Goal: Information Seeking & Learning: Learn about a topic

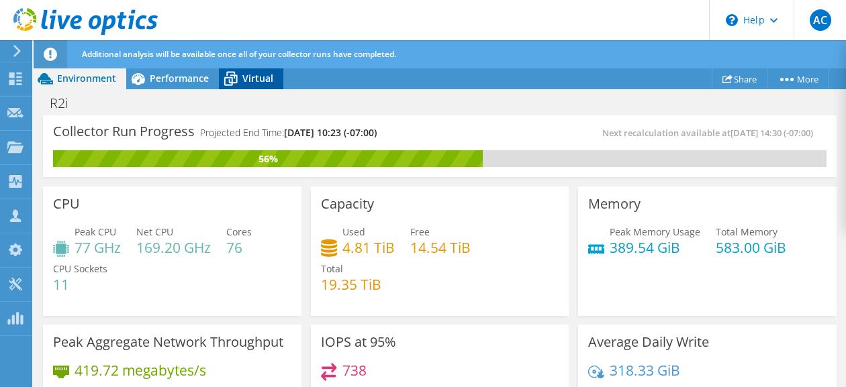
click at [258, 83] on span "Virtual" at bounding box center [257, 78] width 31 height 13
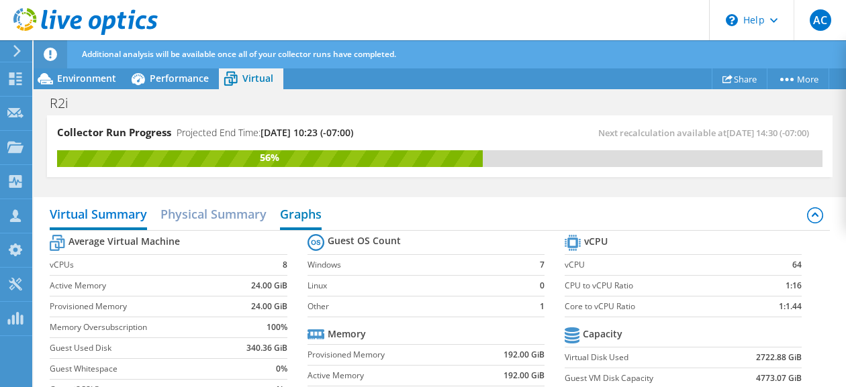
click at [297, 212] on h2 "Graphs" at bounding box center [301, 216] width 42 height 30
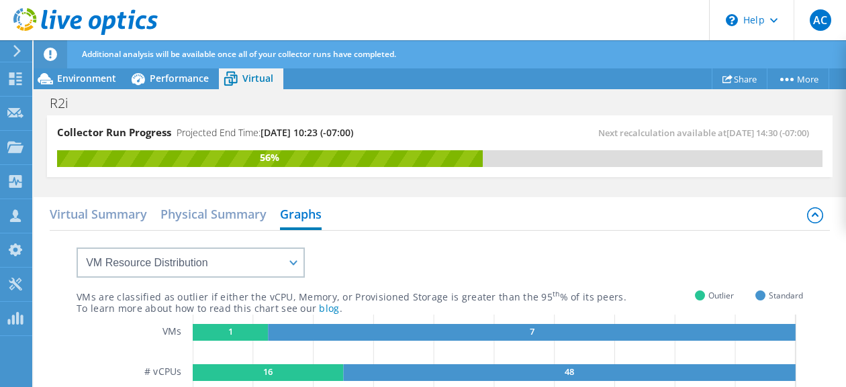
click at [21, 49] on icon at bounding box center [17, 51] width 10 height 12
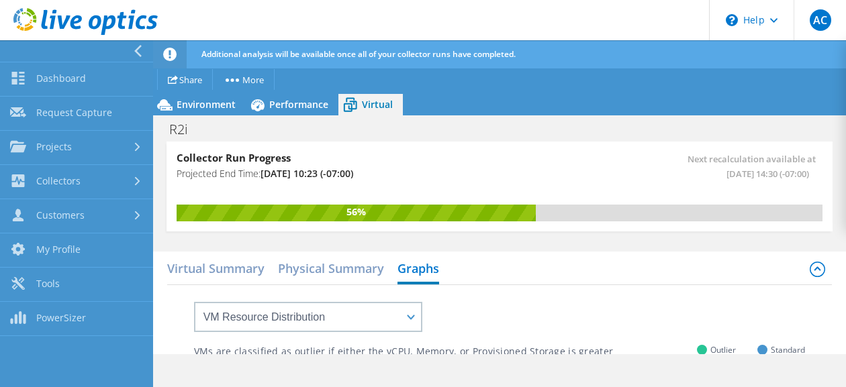
click at [128, 50] on div at bounding box center [73, 50] width 153 height 21
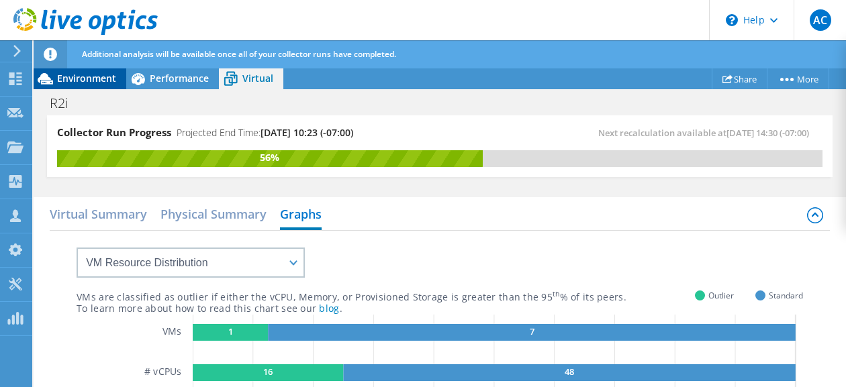
click at [70, 83] on span "Environment" at bounding box center [86, 78] width 59 height 13
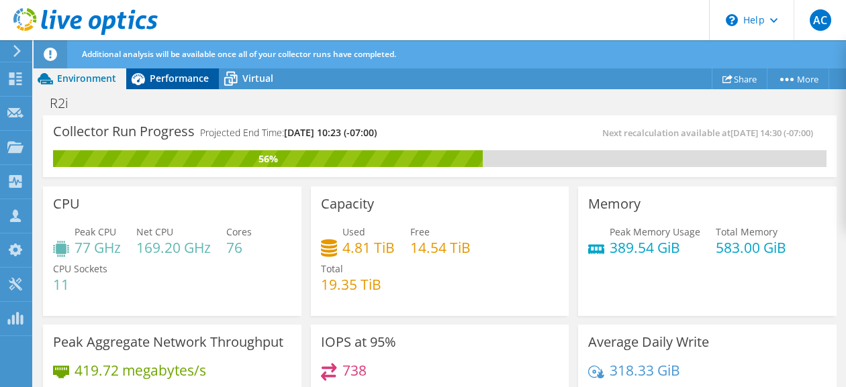
click at [174, 72] on span "Performance" at bounding box center [179, 78] width 59 height 13
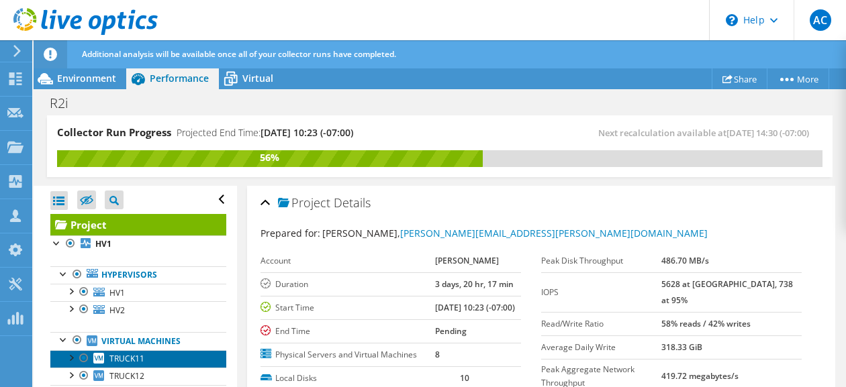
click at [137, 358] on span "TRUCK11" at bounding box center [126, 358] width 35 height 11
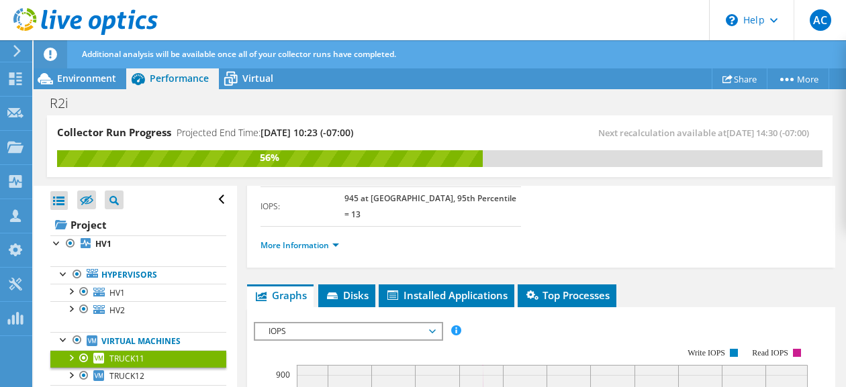
scroll to position [268, 0]
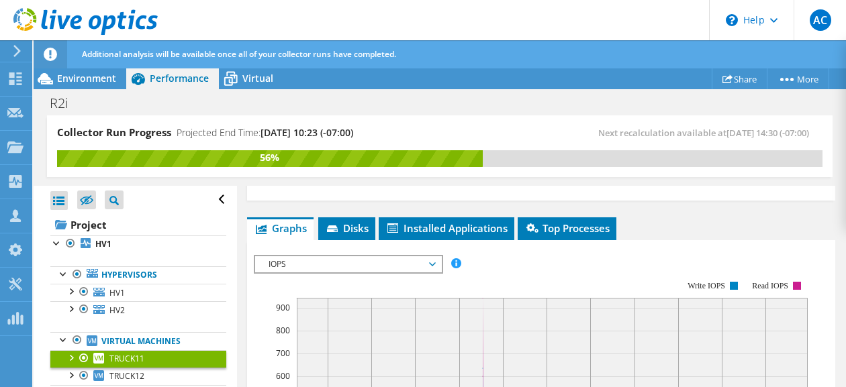
click at [430, 256] on span "IOPS" at bounding box center [348, 264] width 172 height 16
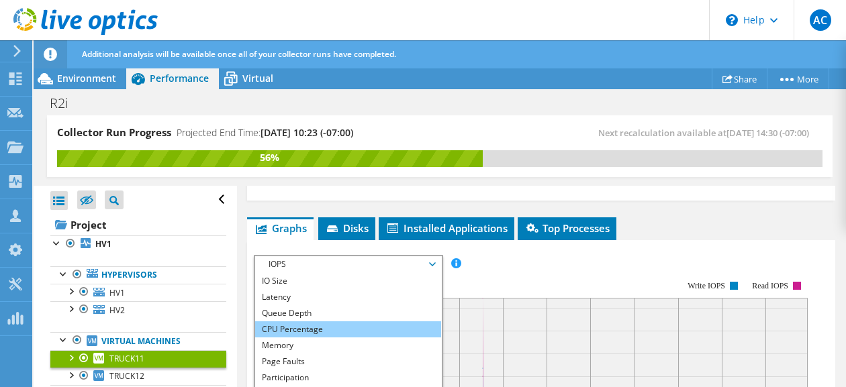
scroll to position [48, 0]
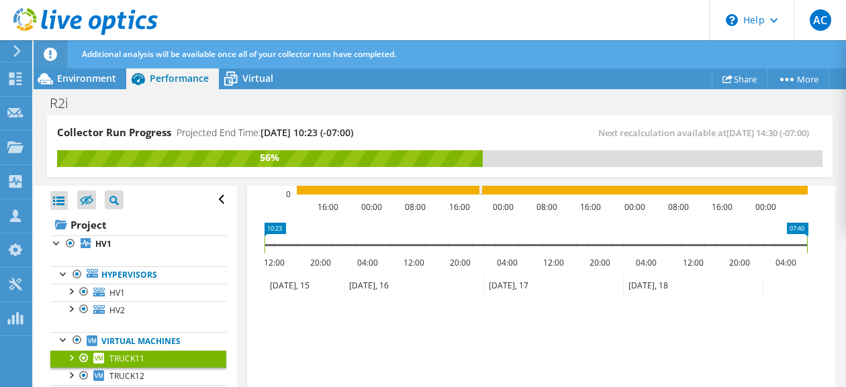
scroll to position [2138, 0]
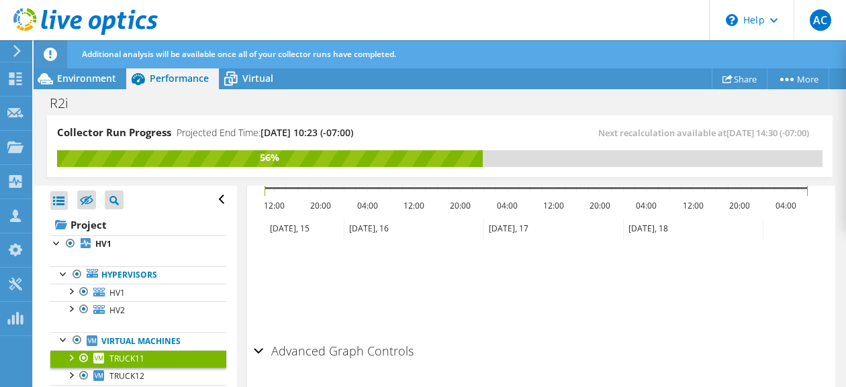
click at [260, 338] on div "Advanced Graph Controls" at bounding box center [541, 352] width 575 height 29
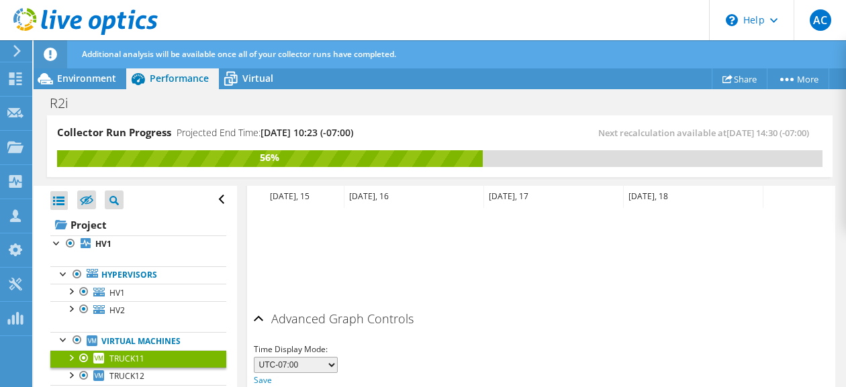
scroll to position [2190, 0]
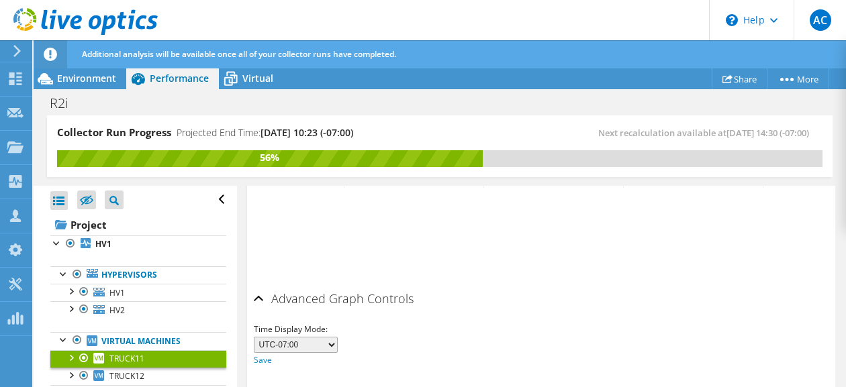
click at [330, 337] on select "UTC-12:00 UTC-11:00 UTC-10:00 UTC-09:30 UTC-09:00 UTC-08:00 UTC-07:00 UTC-06:00…" at bounding box center [296, 345] width 84 height 16
click at [505, 285] on div "Advanced Graph Controls" at bounding box center [541, 299] width 575 height 29
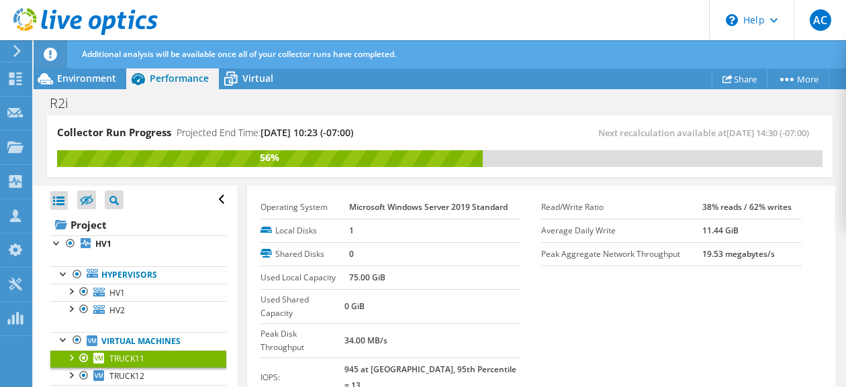
scroll to position [0, 0]
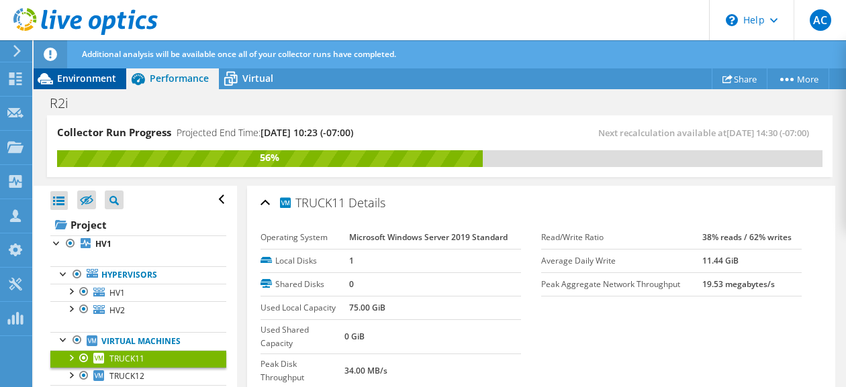
click at [73, 77] on span "Environment" at bounding box center [86, 78] width 59 height 13
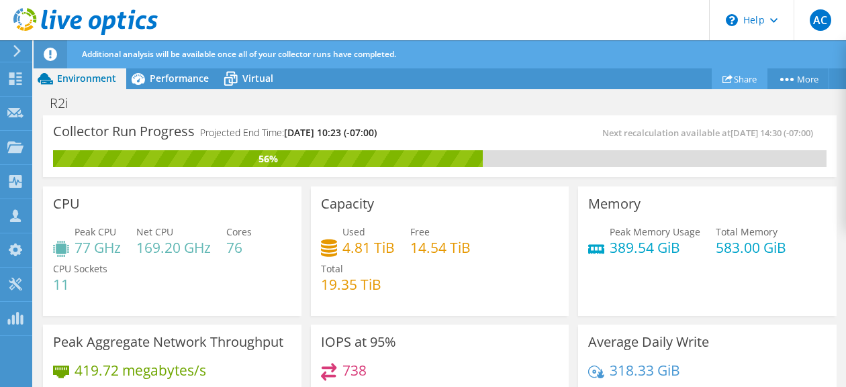
click at [737, 77] on link "Share" at bounding box center [739, 78] width 56 height 21
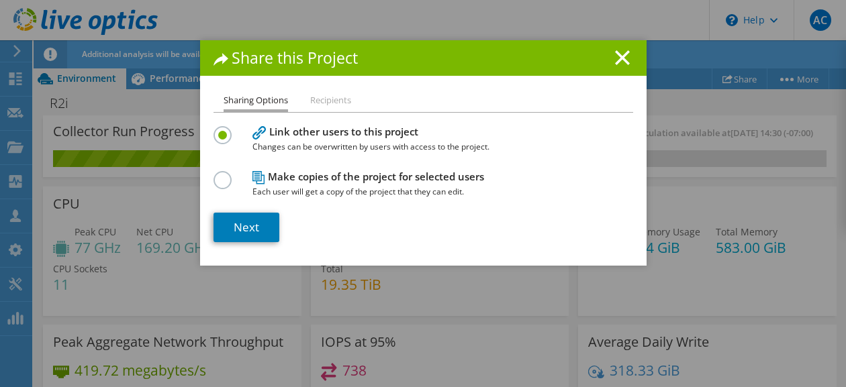
click at [318, 107] on li "Recipients" at bounding box center [330, 101] width 41 height 17
click at [332, 97] on li "Recipients" at bounding box center [330, 101] width 41 height 17
click at [602, 56] on h1 "Share this Project" at bounding box center [422, 57] width 419 height 15
click at [617, 55] on icon at bounding box center [622, 57] width 15 height 15
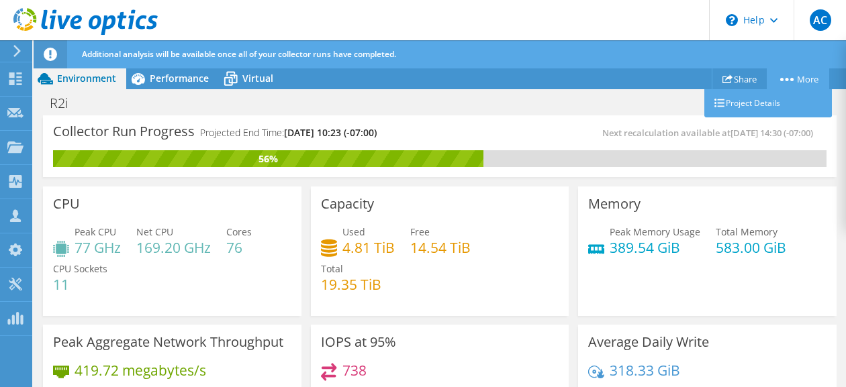
click at [778, 75] on link "More" at bounding box center [797, 78] width 62 height 21
click at [760, 99] on link "Project Details" at bounding box center [768, 103] width 128 height 28
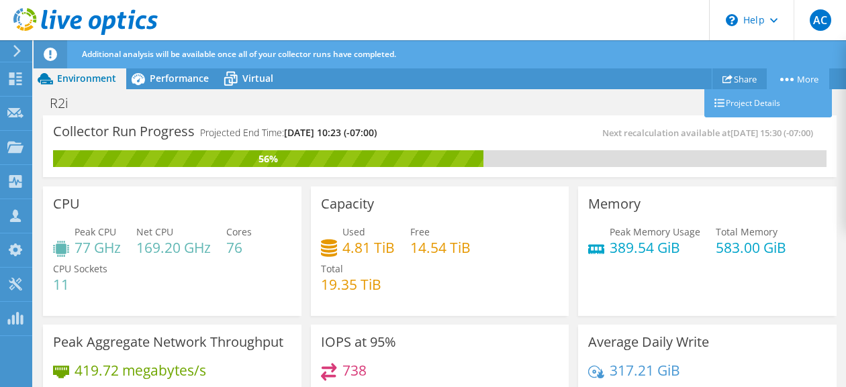
click at [794, 83] on link "More" at bounding box center [797, 78] width 62 height 21
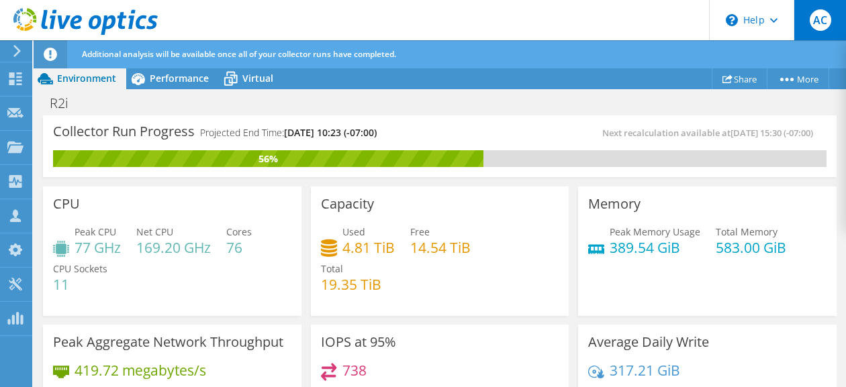
click at [808, 26] on div "AC" at bounding box center [819, 20] width 52 height 40
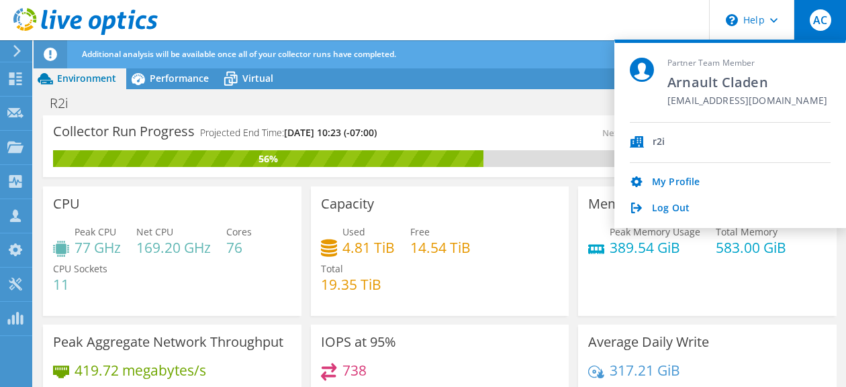
click at [568, 104] on div "R2i Print" at bounding box center [440, 103] width 812 height 25
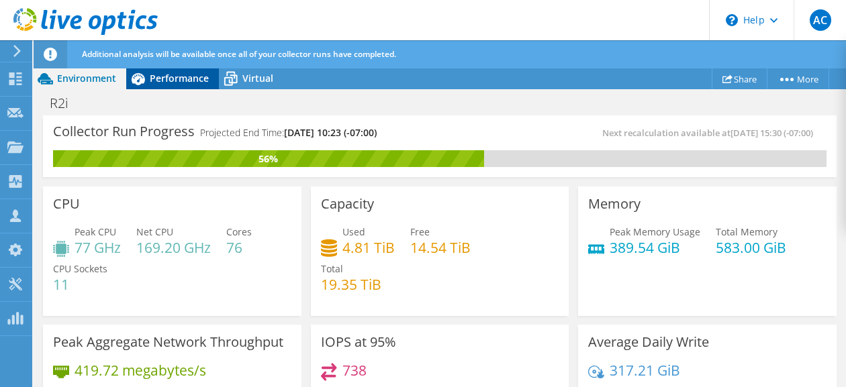
click at [170, 83] on span "Performance" at bounding box center [179, 78] width 59 height 13
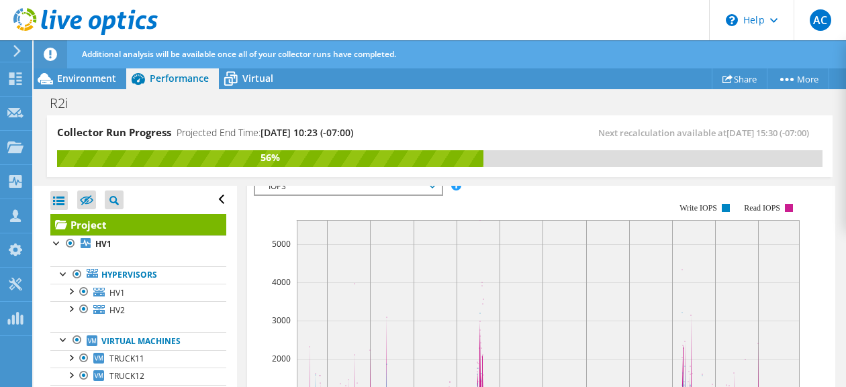
scroll to position [336, 0]
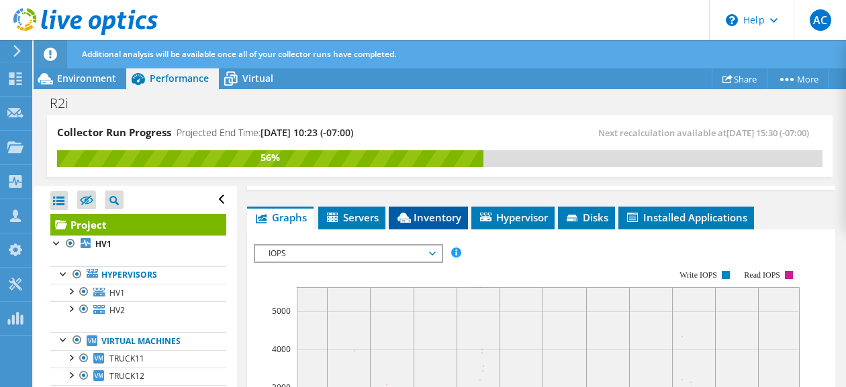
click at [422, 224] on span "Inventory" at bounding box center [428, 217] width 66 height 13
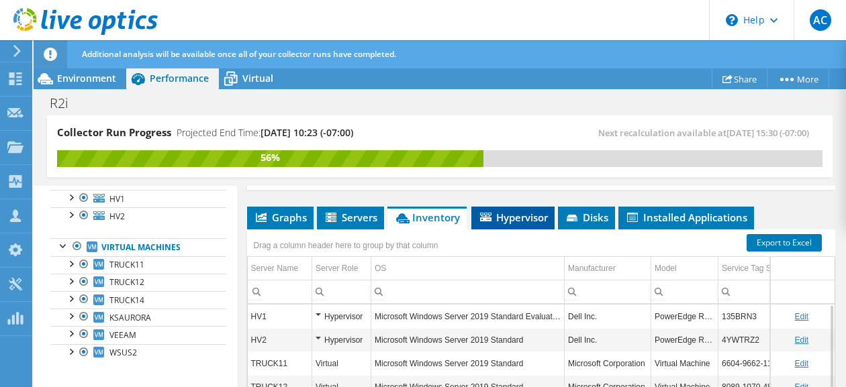
click at [519, 224] on span "Hypervisor" at bounding box center [513, 217] width 70 height 13
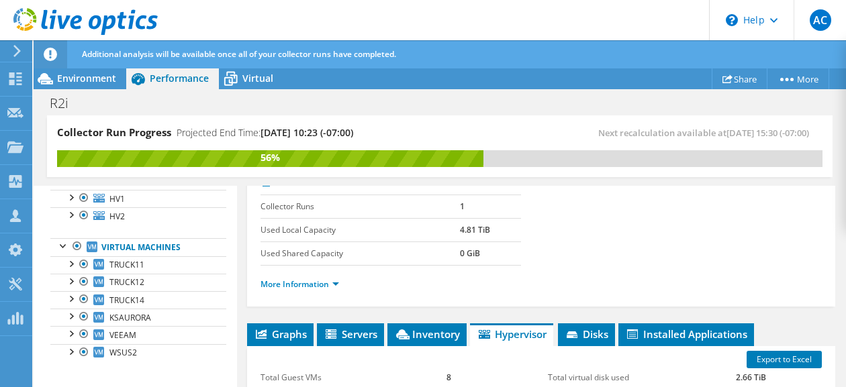
scroll to position [200, 0]
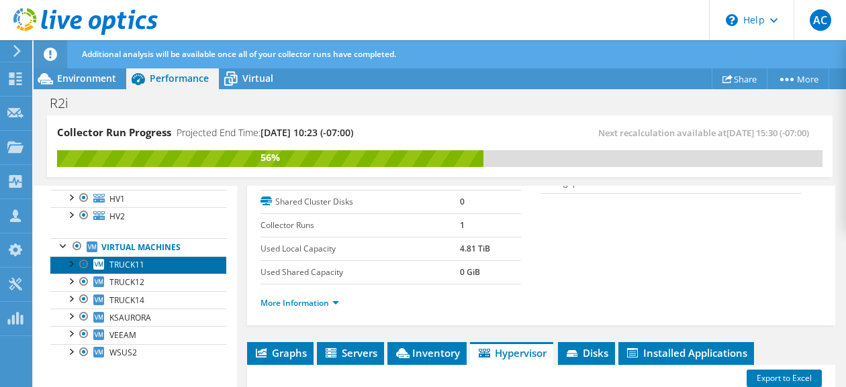
click at [157, 262] on link "TRUCK11" at bounding box center [138, 264] width 176 height 17
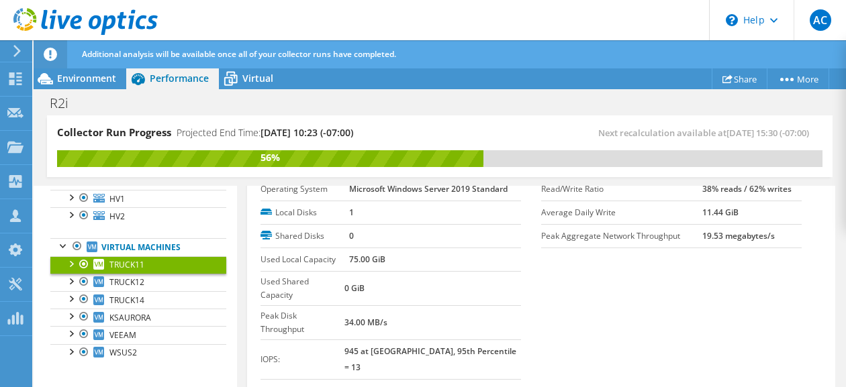
scroll to position [67, 0]
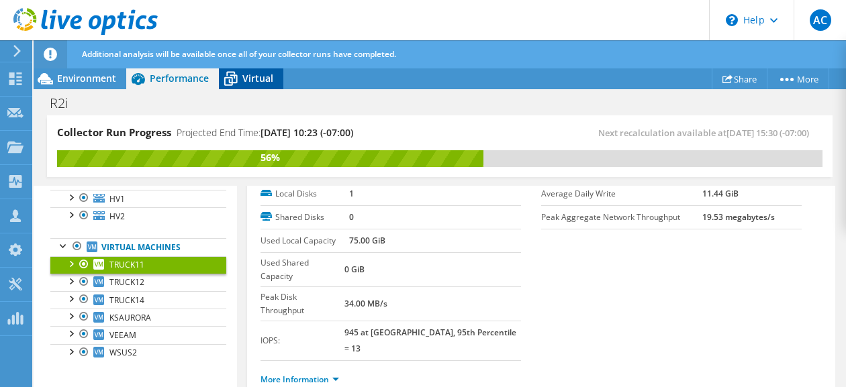
click at [263, 70] on div "Virtual" at bounding box center [251, 78] width 64 height 21
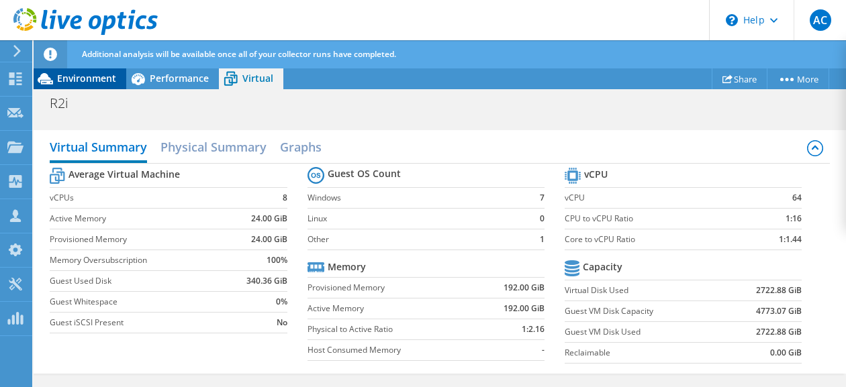
click at [85, 79] on span "Environment" at bounding box center [86, 78] width 59 height 13
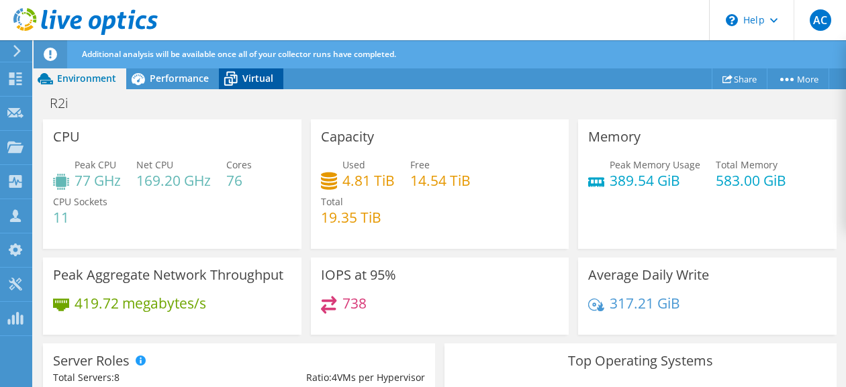
click at [250, 74] on span "Virtual" at bounding box center [257, 78] width 31 height 13
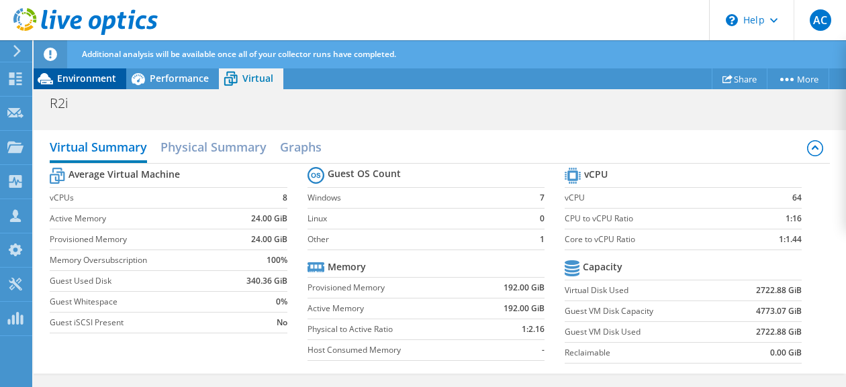
click at [79, 79] on span "Environment" at bounding box center [86, 78] width 59 height 13
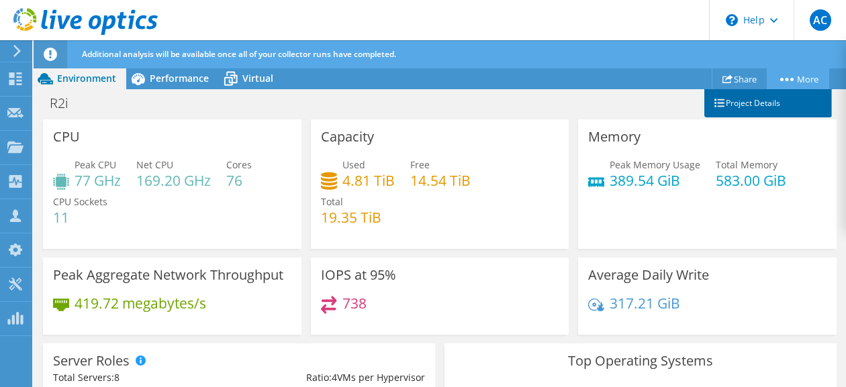
click at [768, 97] on link "Project Details" at bounding box center [768, 103] width 128 height 28
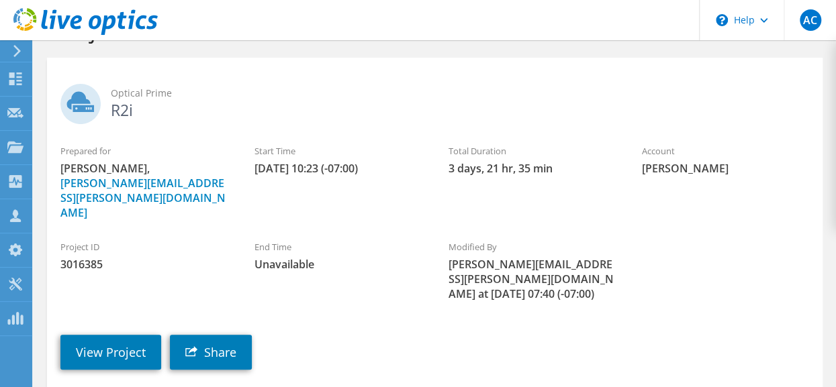
scroll to position [47, 0]
click at [111, 335] on link "View Project" at bounding box center [110, 352] width 101 height 35
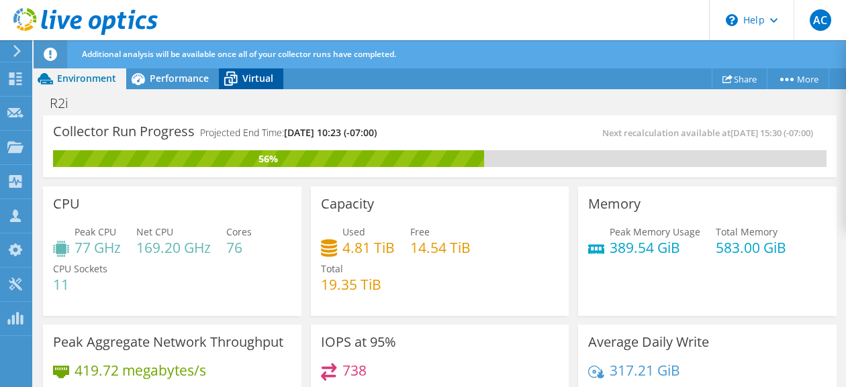
click at [253, 80] on span "Virtual" at bounding box center [257, 78] width 31 height 13
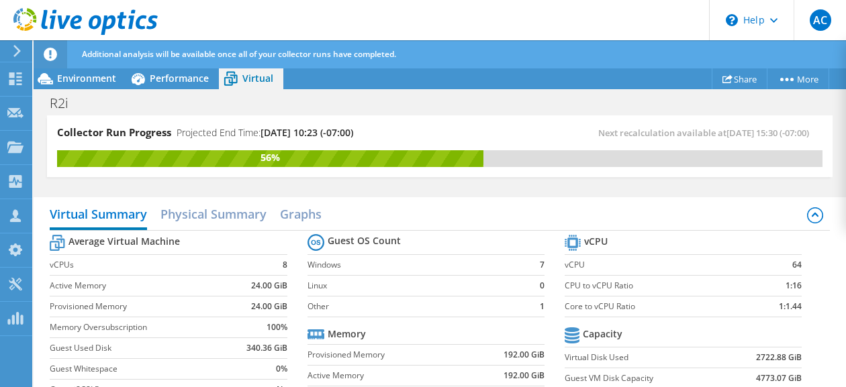
scroll to position [67, 0]
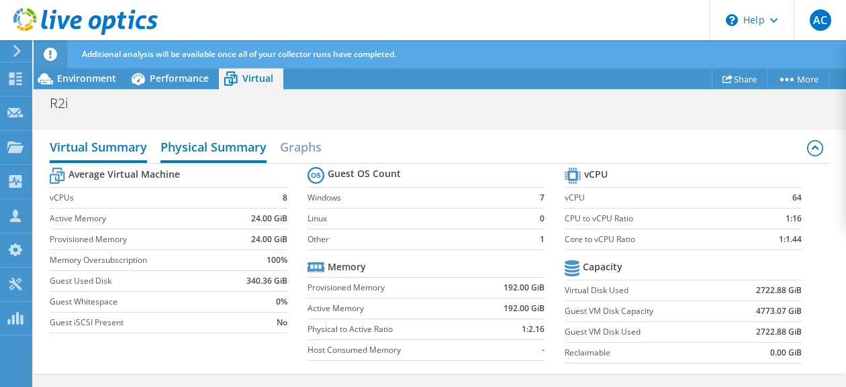
click at [211, 150] on h2 "Physical Summary" at bounding box center [213, 149] width 106 height 30
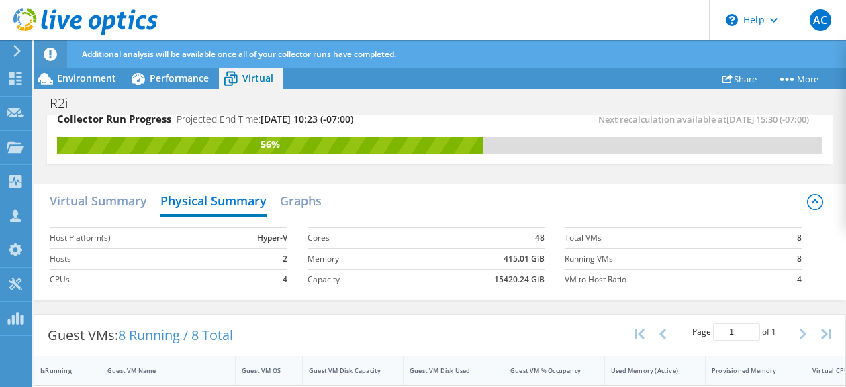
scroll to position [0, 0]
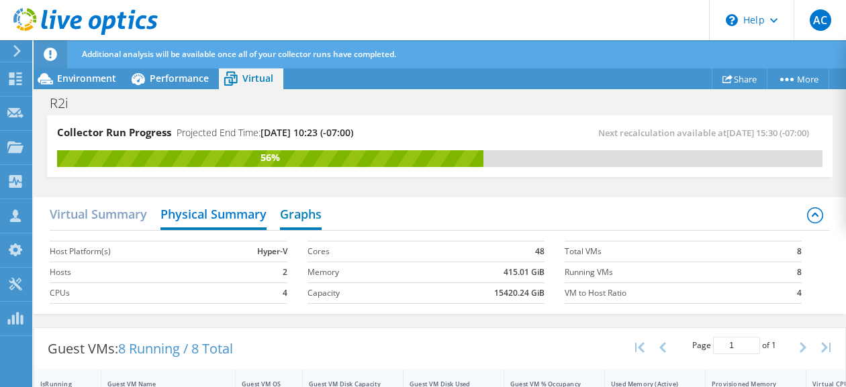
click at [307, 222] on h2 "Graphs" at bounding box center [301, 216] width 42 height 30
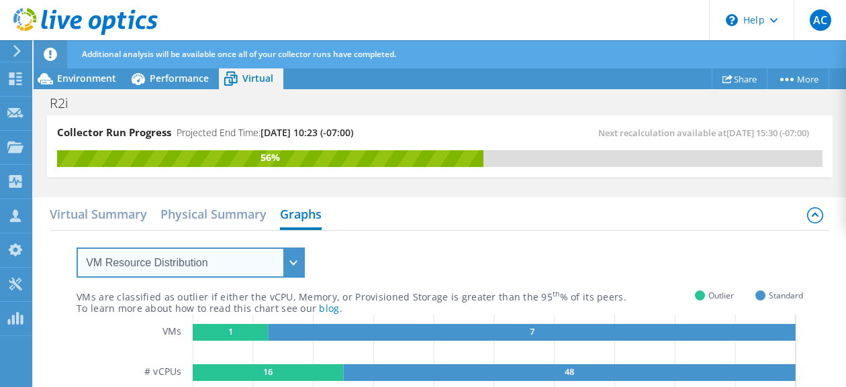
click at [142, 269] on select "VM Resource Distribution Provisioning Contrast Over Provisioning" at bounding box center [191, 263] width 228 height 30
select select "Provisioning Contrast"
click at [77, 248] on select "VM Resource Distribution Provisioning Contrast Over Provisioning" at bounding box center [191, 263] width 228 height 30
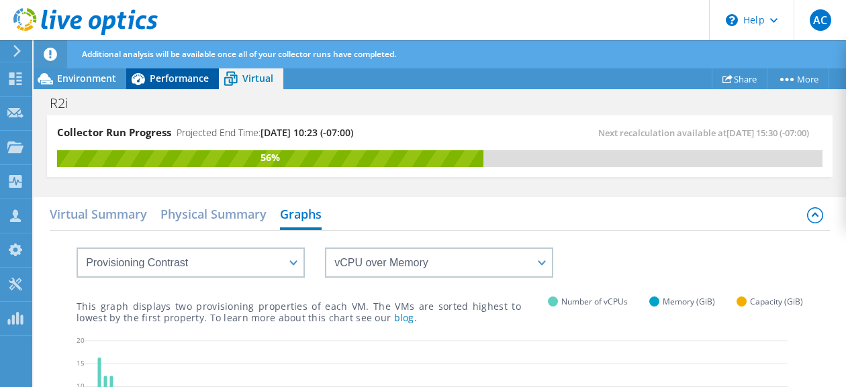
click at [170, 77] on span "Performance" at bounding box center [179, 78] width 59 height 13
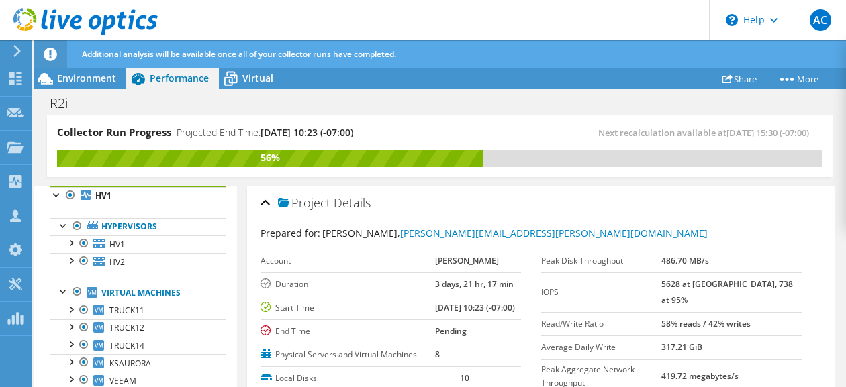
scroll to position [67, 0]
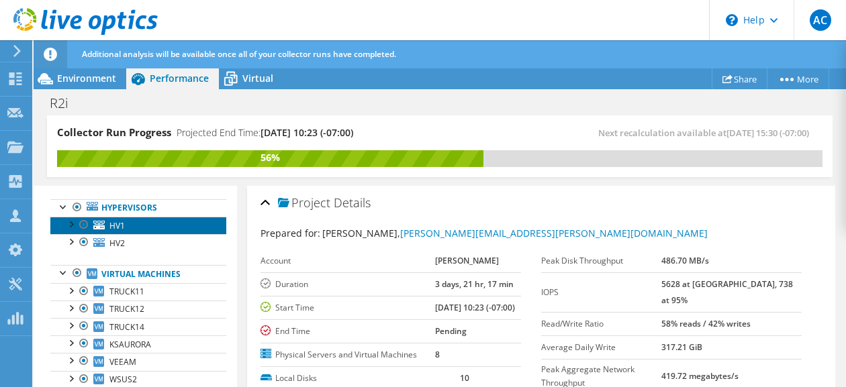
click at [144, 226] on link "HV1" at bounding box center [138, 225] width 176 height 17
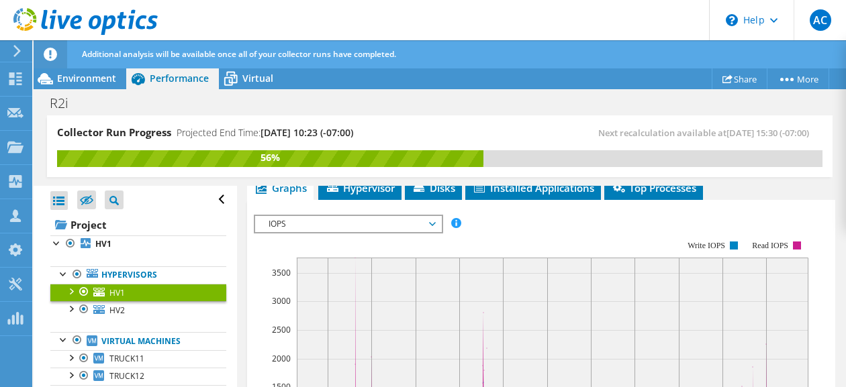
scroll to position [201, 0]
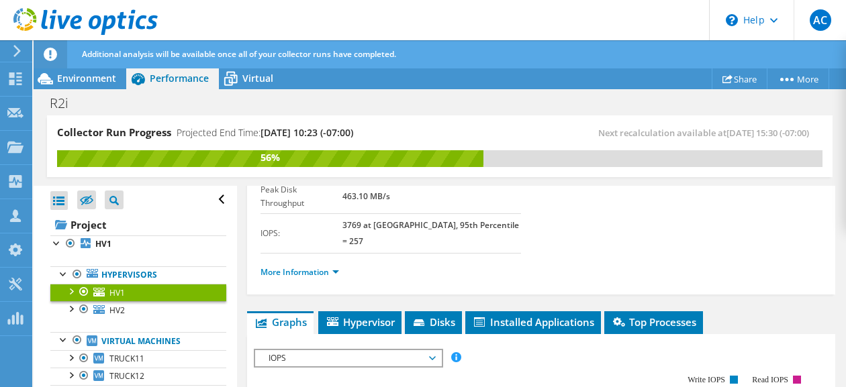
click at [432, 350] on span "IOPS" at bounding box center [348, 358] width 172 height 16
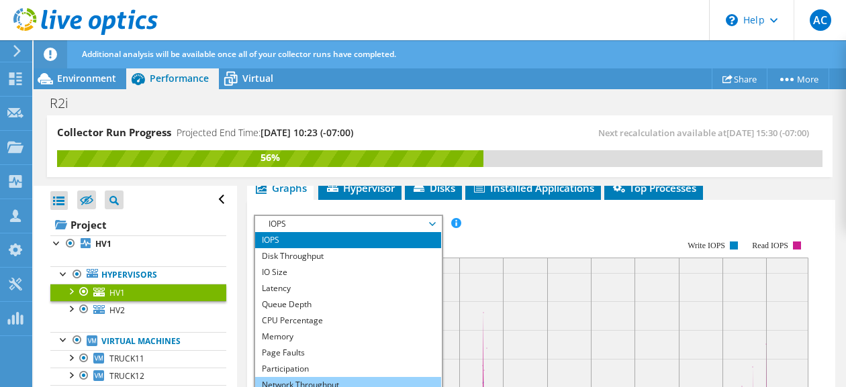
scroll to position [48, 0]
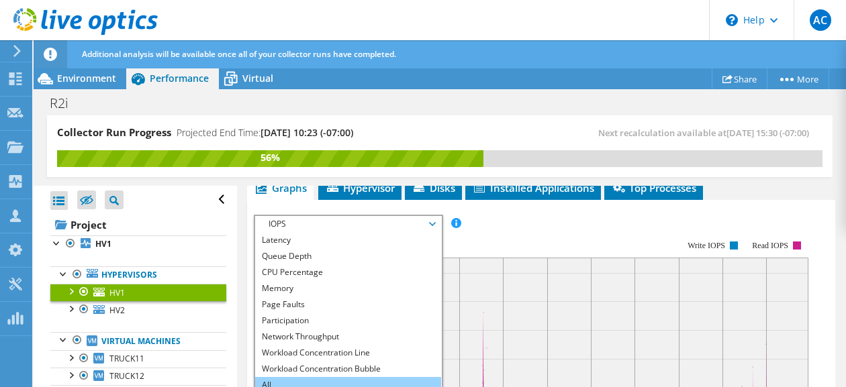
click at [303, 377] on li "All" at bounding box center [348, 385] width 186 height 16
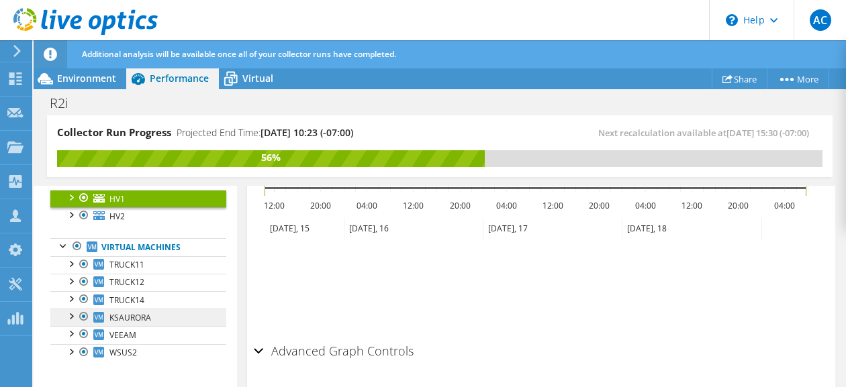
scroll to position [0, 0]
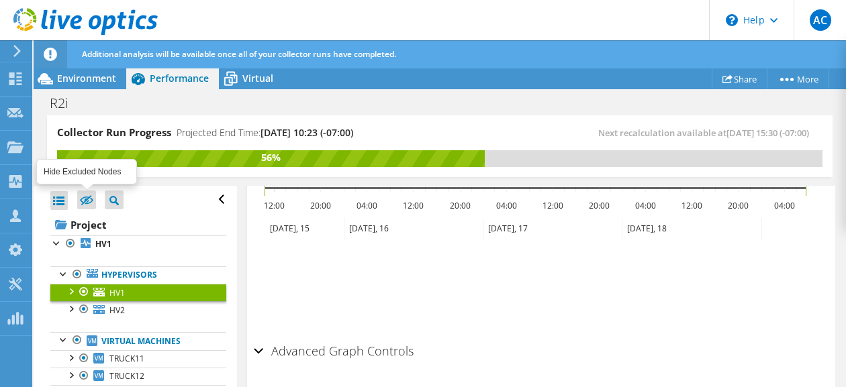
click at [85, 197] on icon at bounding box center [86, 200] width 13 height 10
click at [0, 0] on input "checkbox" at bounding box center [0, 0] width 0 height 0
click at [85, 199] on icon at bounding box center [86, 200] width 13 height 10
click at [0, 0] on input "checkbox" at bounding box center [0, 0] width 0 height 0
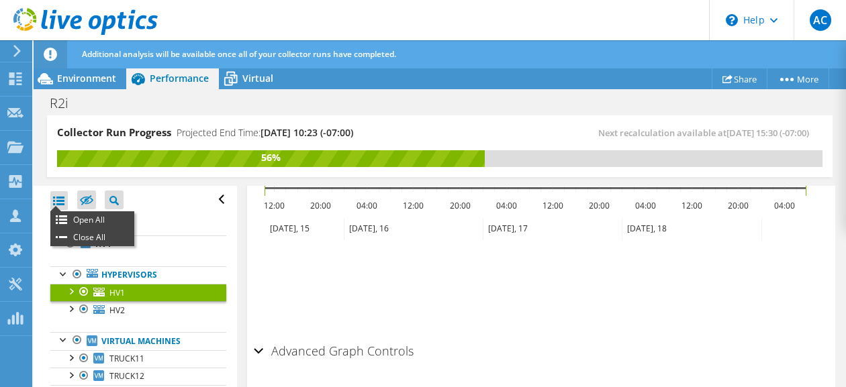
click at [59, 194] on div at bounding box center [58, 200] width 17 height 19
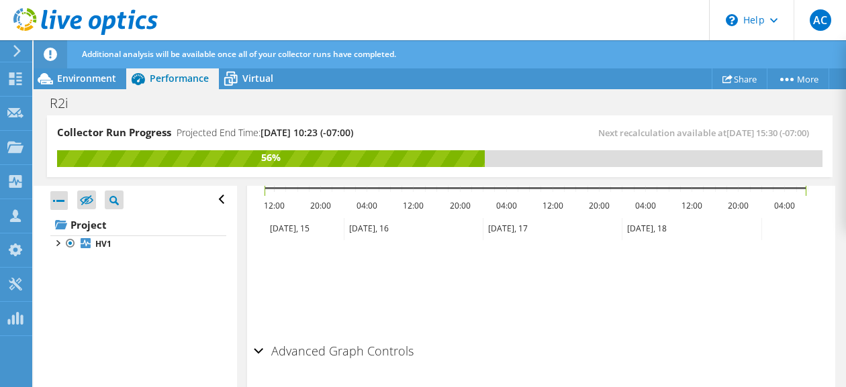
click at [61, 194] on div at bounding box center [58, 200] width 17 height 19
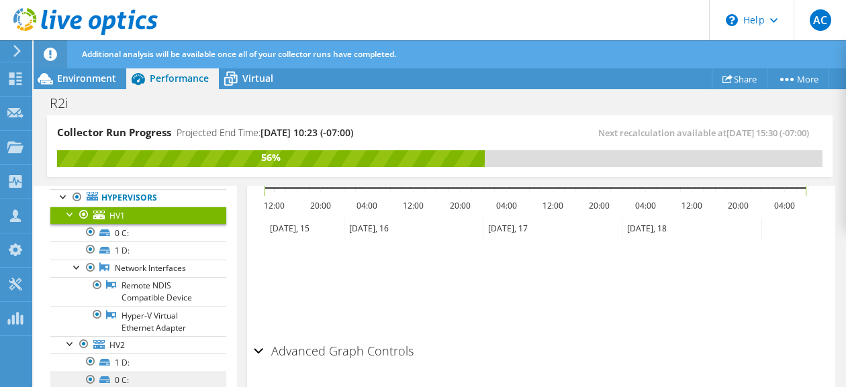
scroll to position [67, 0]
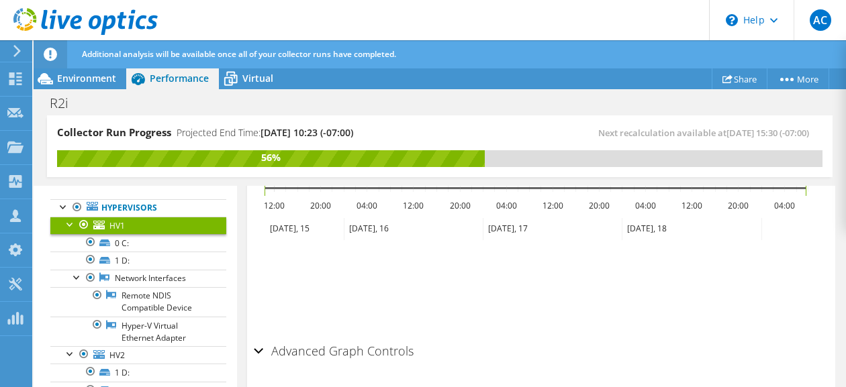
click at [67, 222] on div at bounding box center [70, 223] width 13 height 13
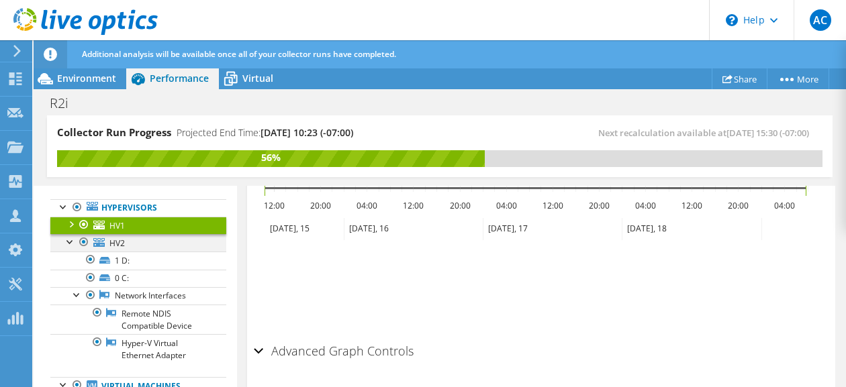
click at [70, 239] on div at bounding box center [70, 240] width 13 height 13
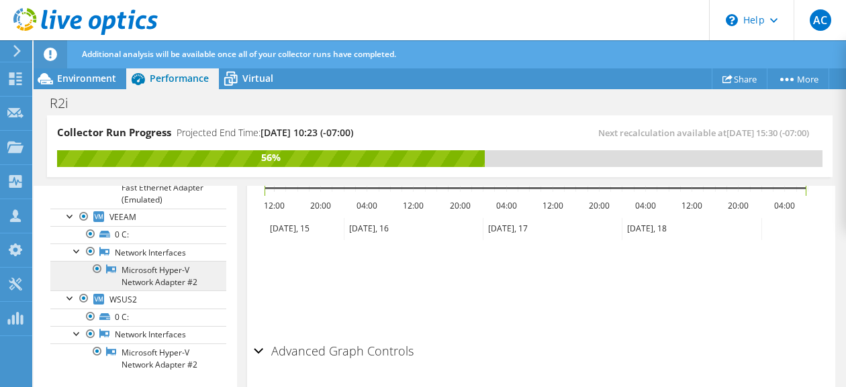
scroll to position [491, 0]
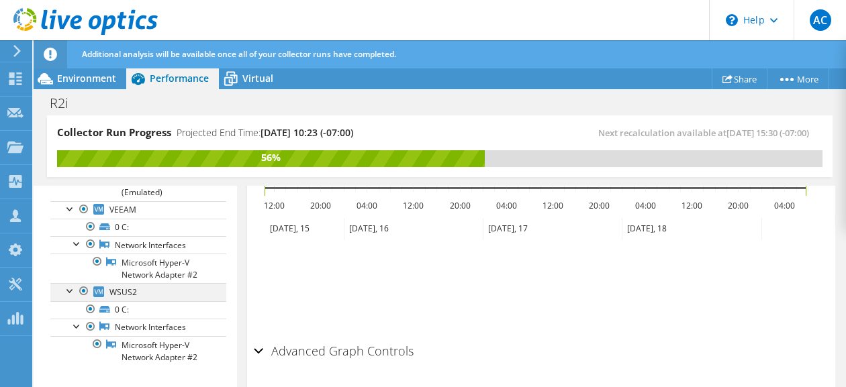
click at [68, 283] on div at bounding box center [70, 289] width 13 height 13
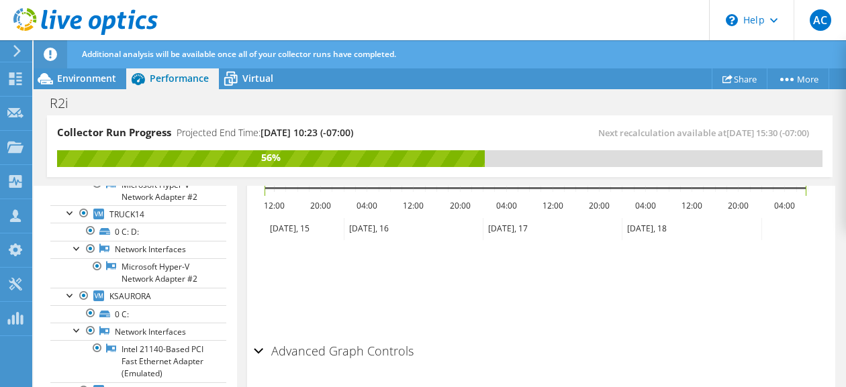
scroll to position [307, 0]
click at [68, 291] on div at bounding box center [70, 296] width 13 height 13
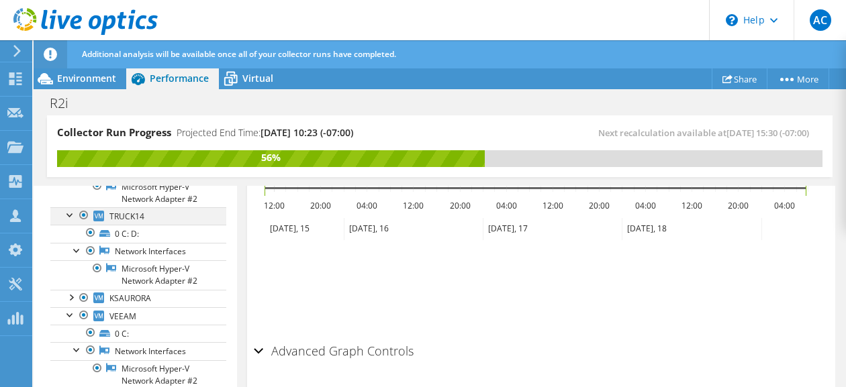
click at [70, 208] on div at bounding box center [70, 213] width 13 height 13
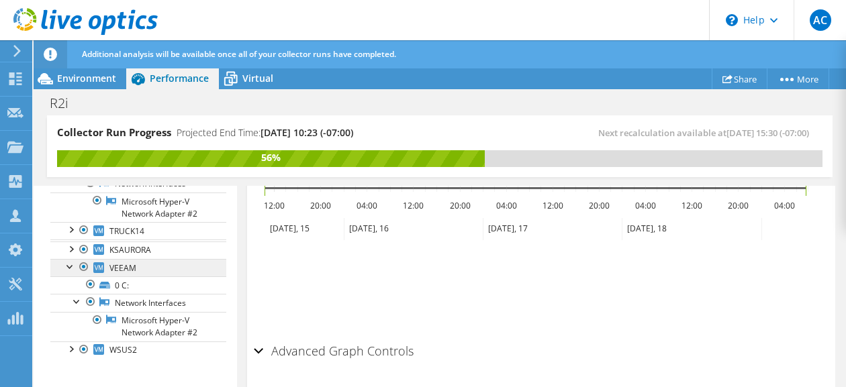
scroll to position [286, 0]
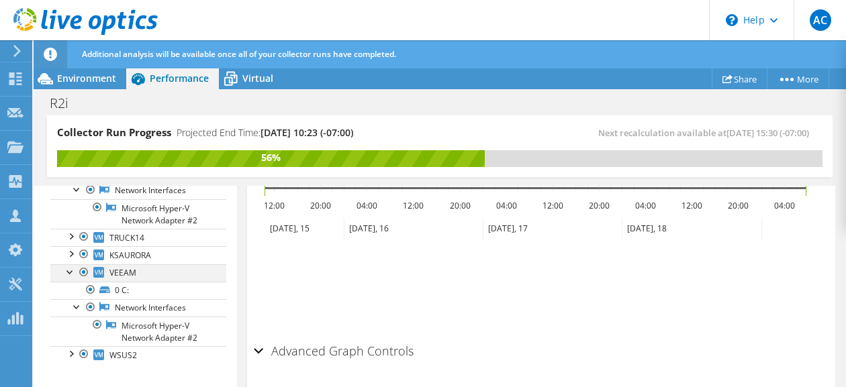
click at [66, 268] on div at bounding box center [70, 270] width 13 height 13
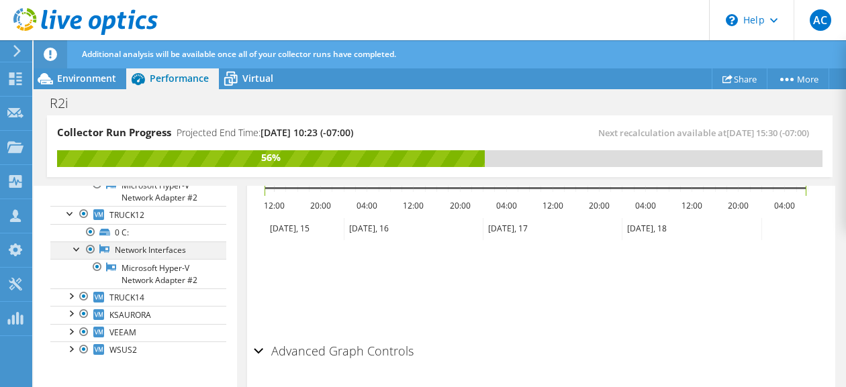
scroll to position [221, 0]
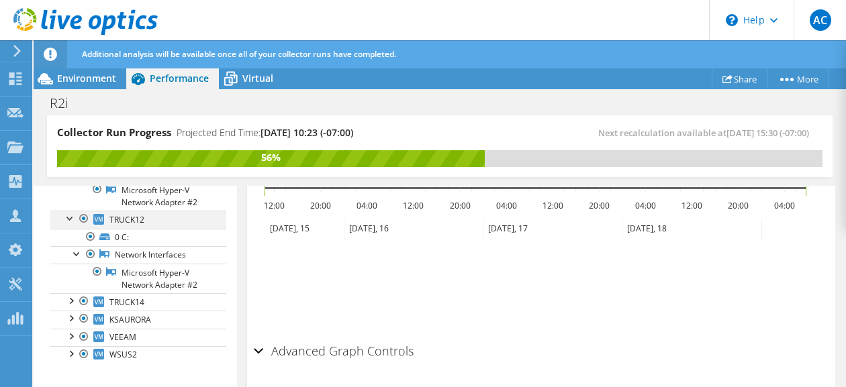
click at [72, 217] on div at bounding box center [70, 217] width 13 height 13
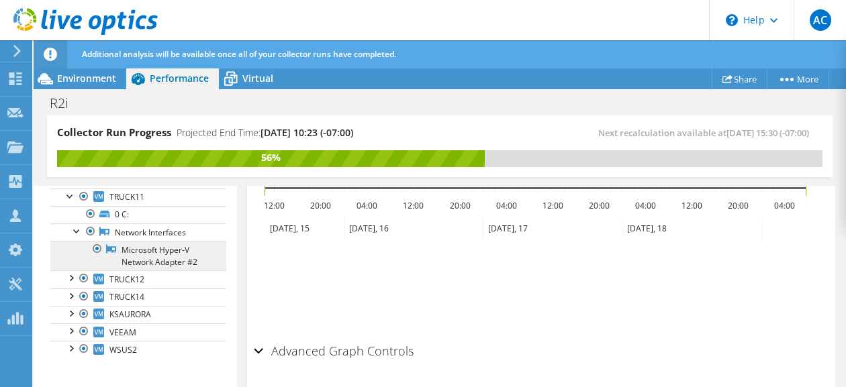
scroll to position [158, 0]
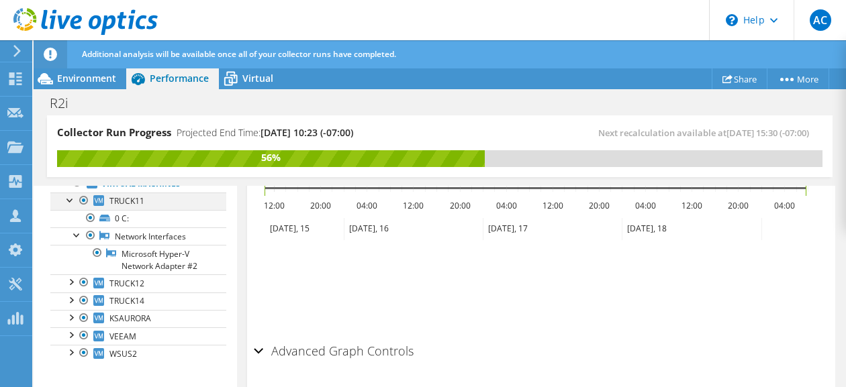
click at [70, 200] on div at bounding box center [70, 199] width 13 height 13
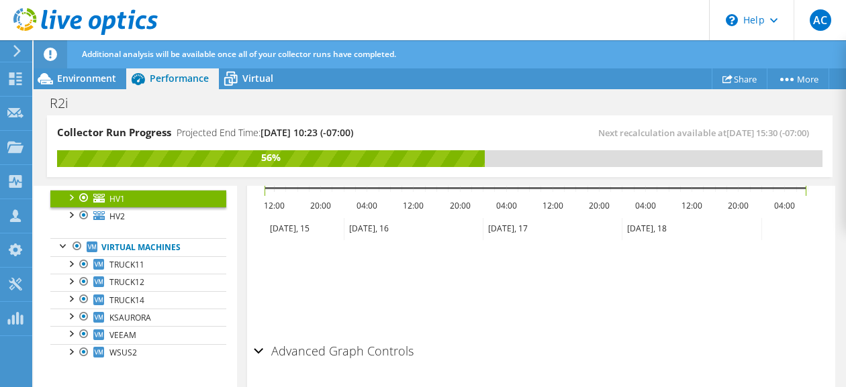
scroll to position [27, 0]
